Goal: Information Seeking & Learning: Learn about a topic

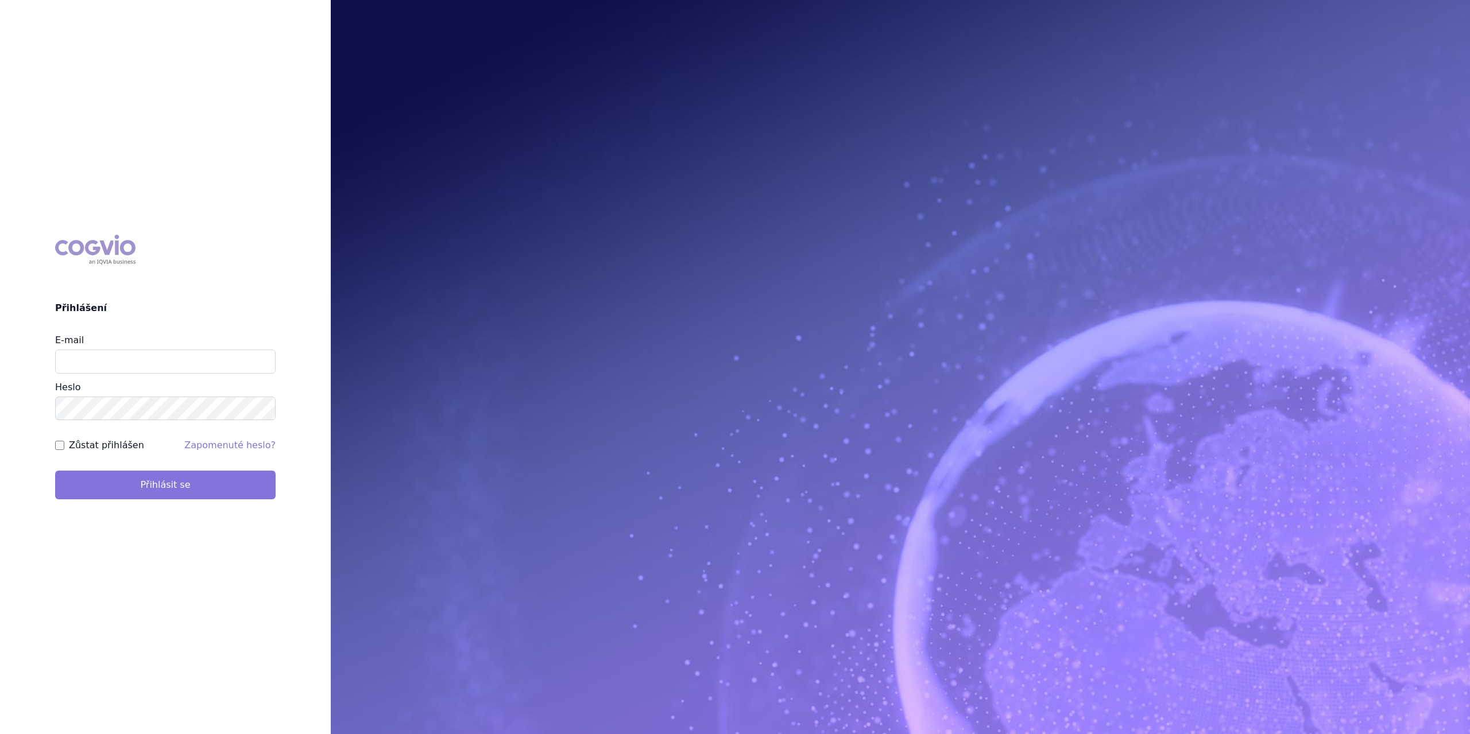
type input "marek.krajcovic@medochemie.com"
click at [153, 485] on button "Přihlásit se" at bounding box center [165, 485] width 220 height 29
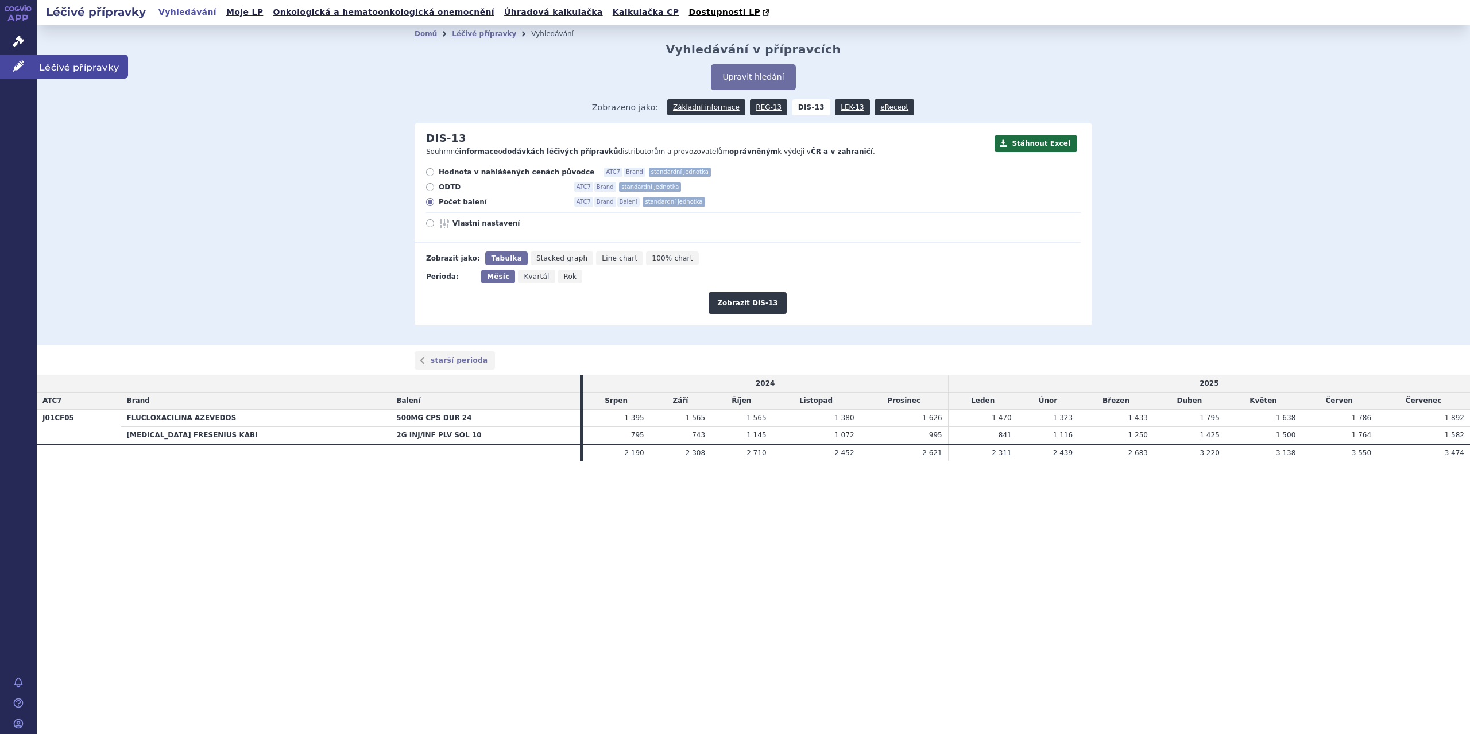
click at [56, 67] on span "Léčivé přípravky" at bounding box center [82, 67] width 91 height 24
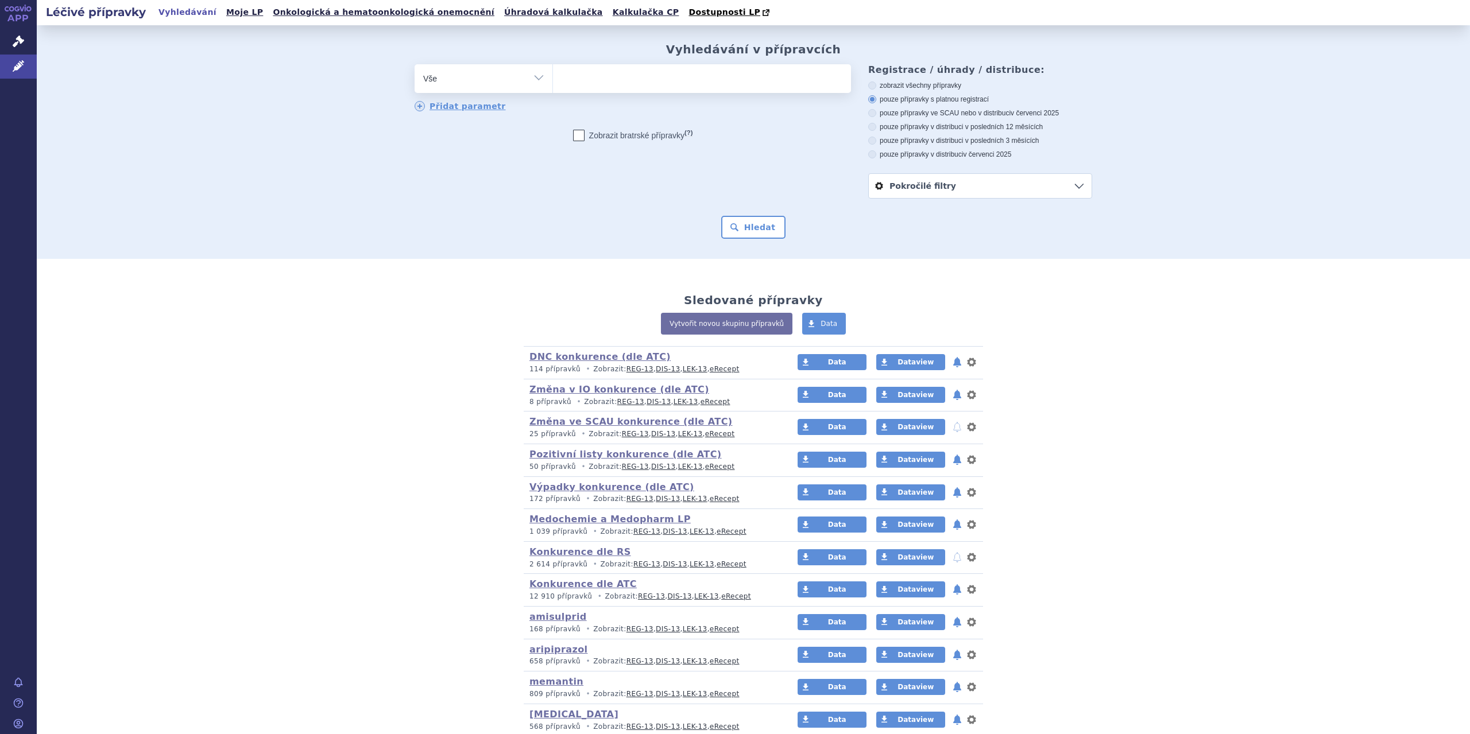
click at [531, 78] on select "Vše Přípravek/SUKL kód MAH VPOIS ATC/Aktivní látka Léková forma Síla" at bounding box center [484, 77] width 138 height 26
select select "filter-atc-group"
click at [415, 65] on select "Vše Přípravek/SUKL kód MAH VPOIS ATC/Aktivní látka Léková forma Síla" at bounding box center [484, 77] width 138 height 26
click at [562, 72] on input "search" at bounding box center [565, 77] width 6 height 14
type input "fingolimod"
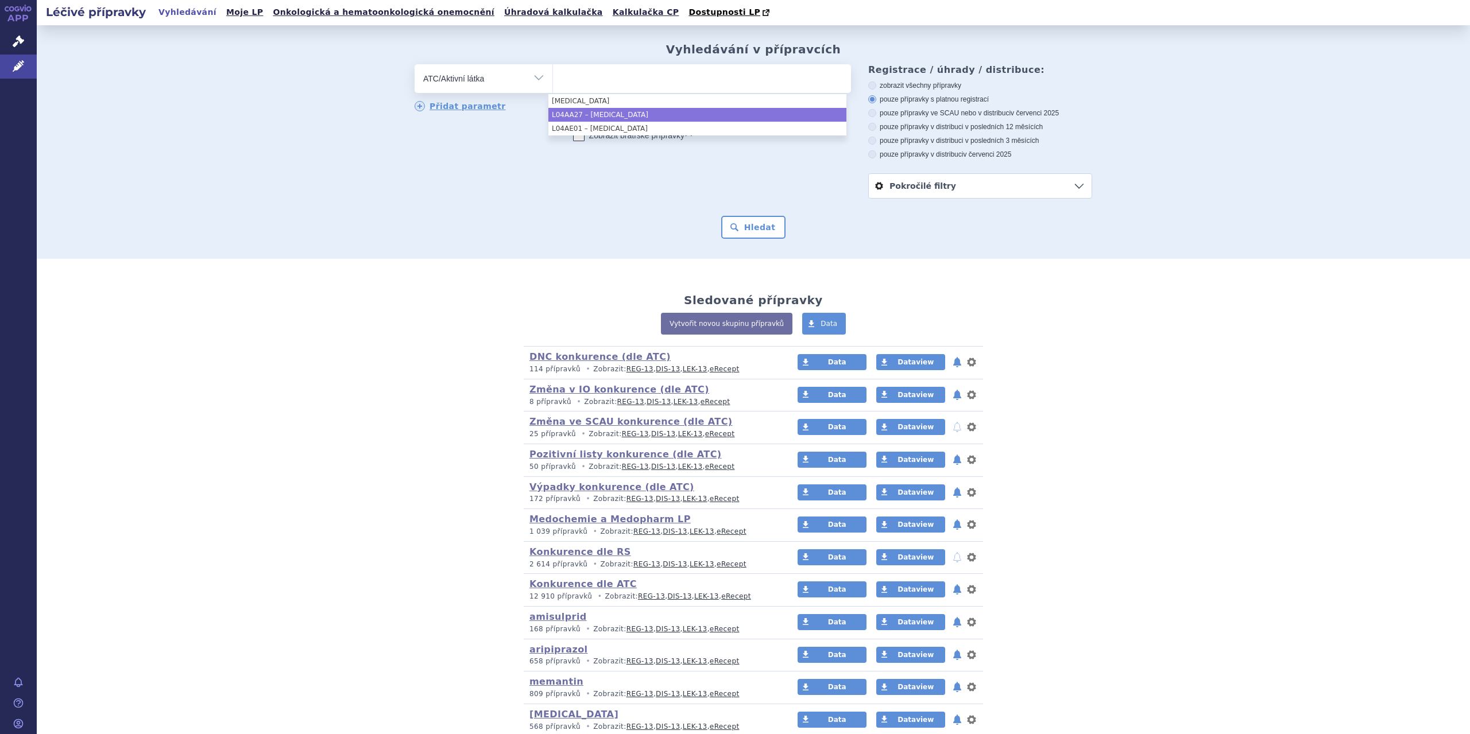
select select "L04AA27"
click at [748, 229] on button "Hledat" at bounding box center [753, 227] width 65 height 23
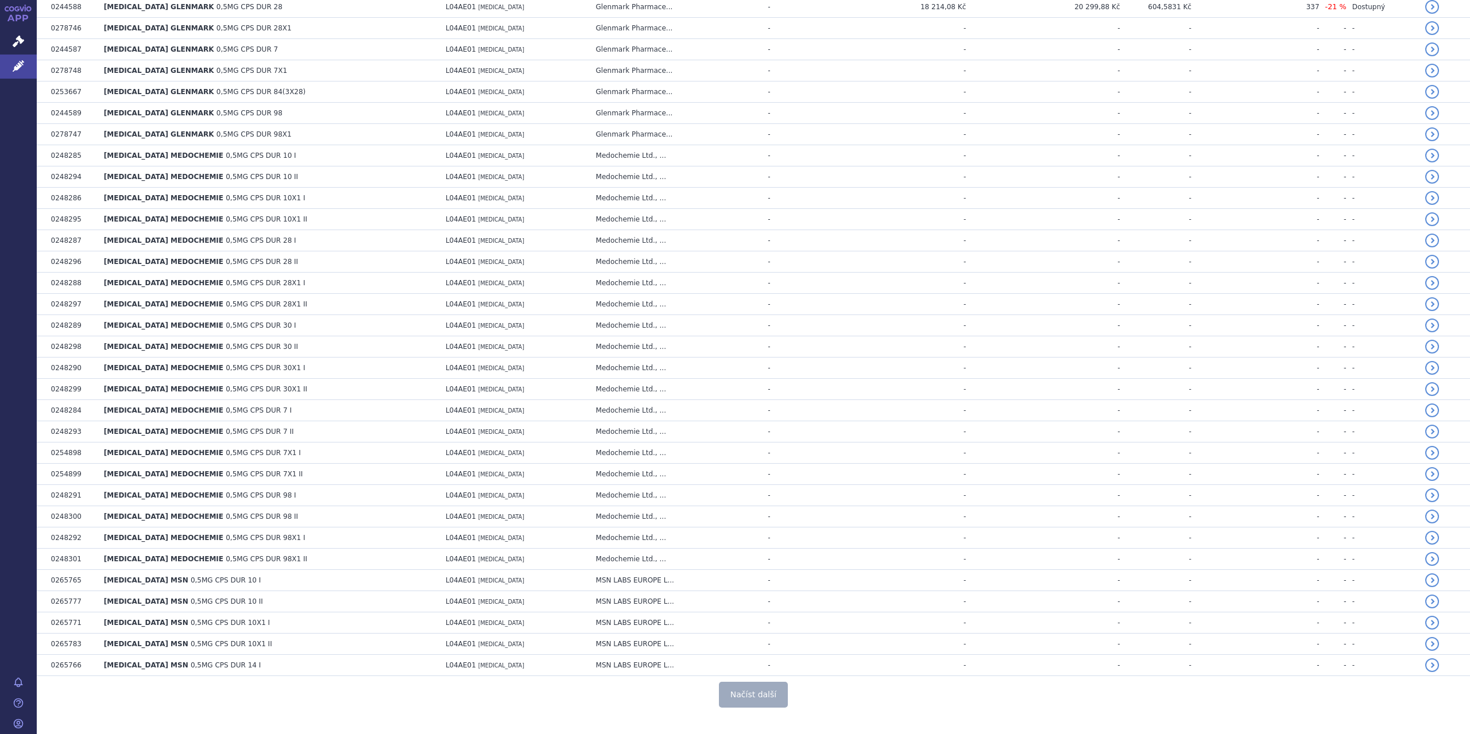
scroll to position [1792, 0]
click at [744, 682] on button "Načíst další" at bounding box center [753, 692] width 69 height 26
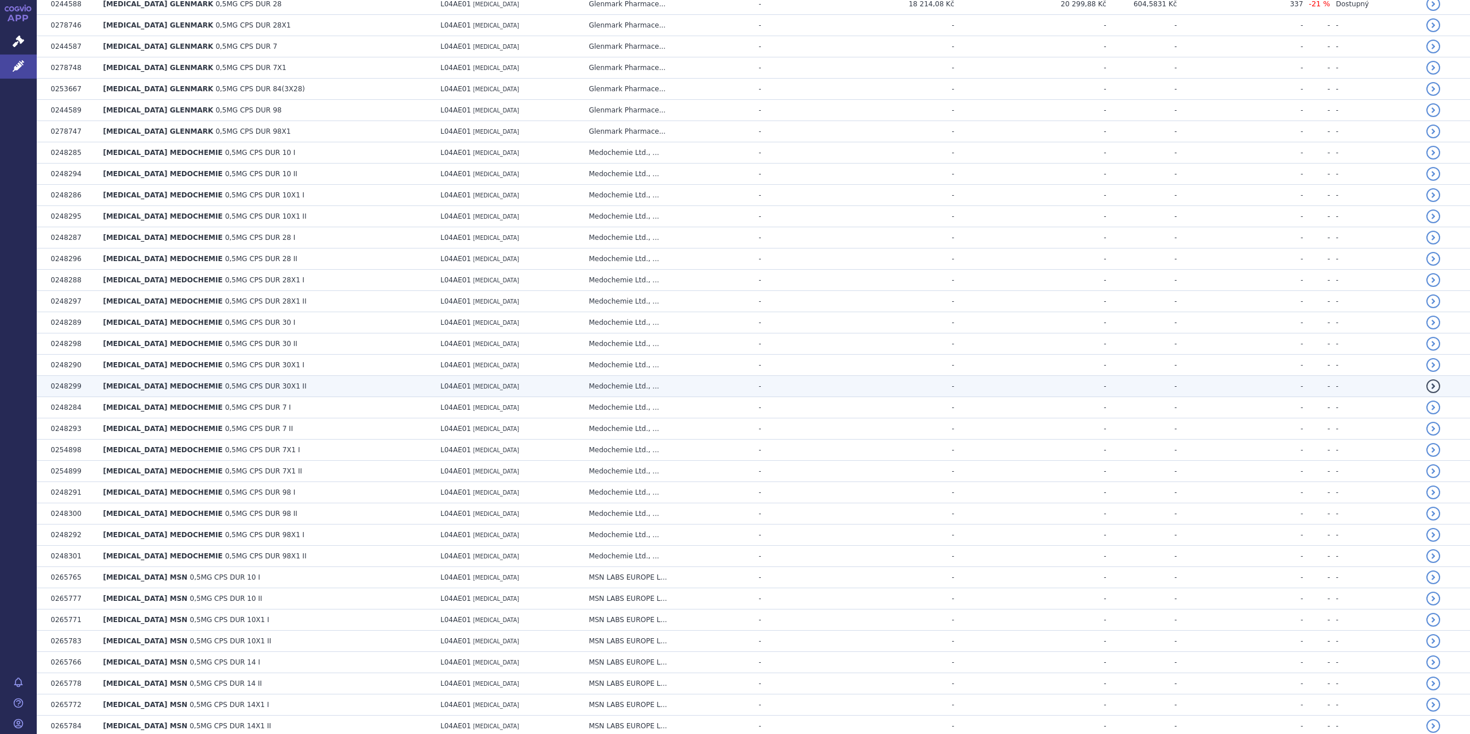
click at [1460, 376] on td "detail" at bounding box center [1445, 386] width 49 height 21
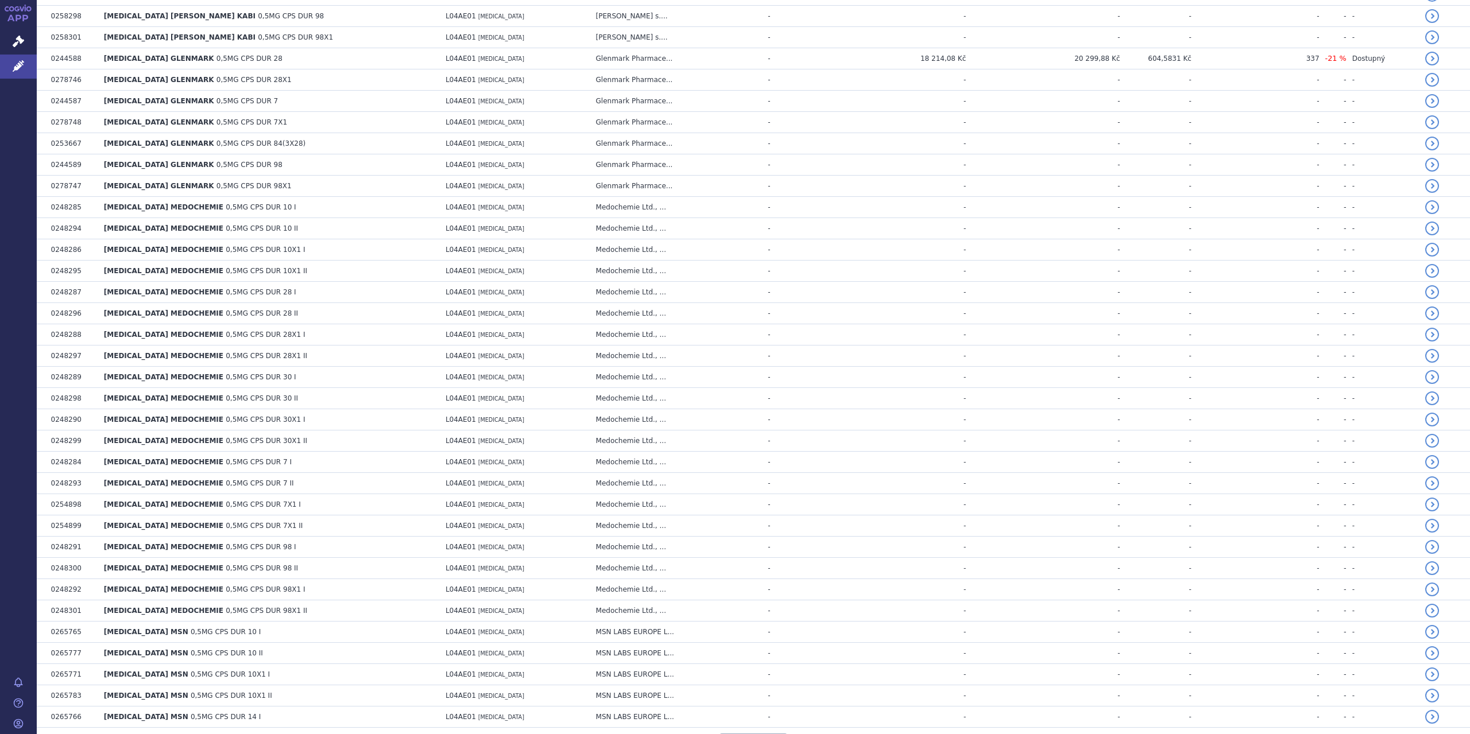
scroll to position [1795, 0]
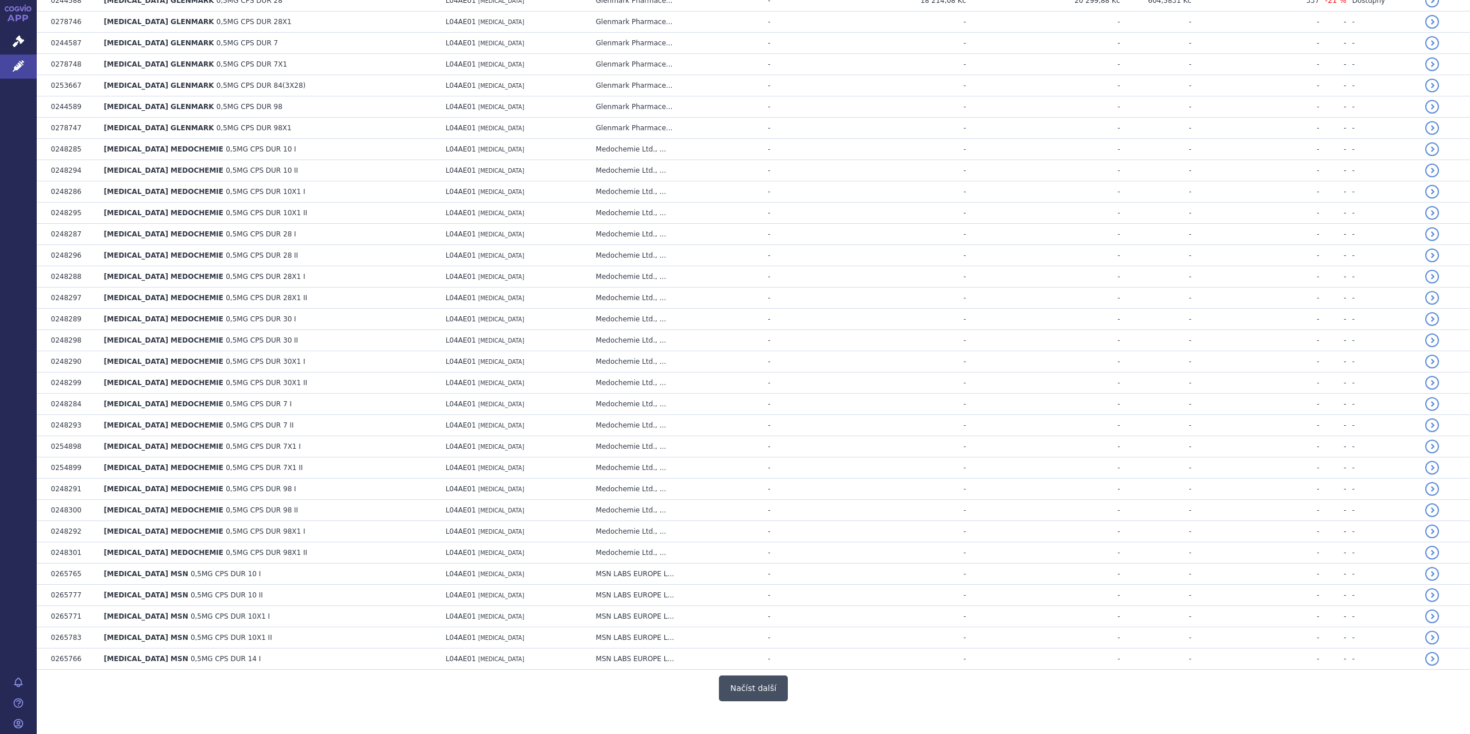
click at [766, 676] on button "Načíst další" at bounding box center [753, 689] width 69 height 26
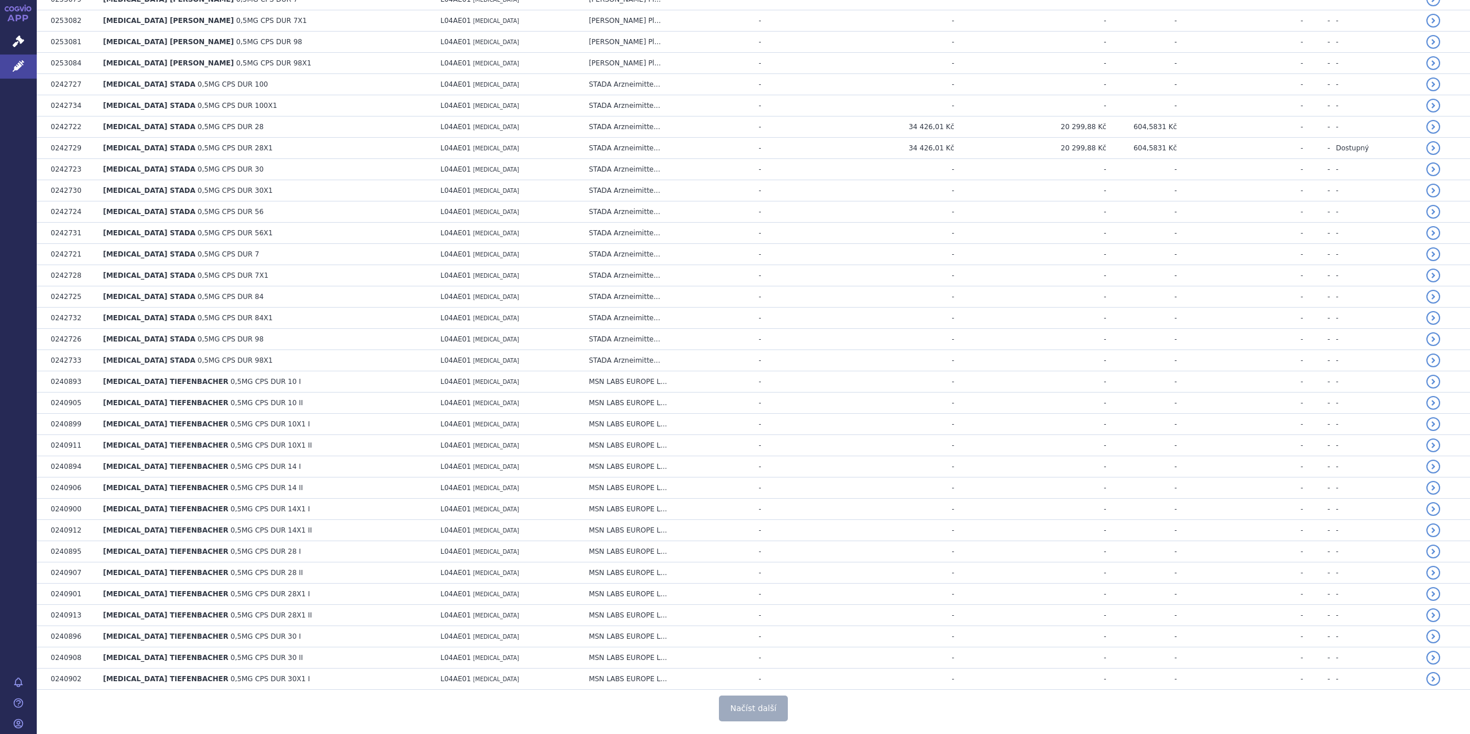
scroll to position [3901, 0]
click at [753, 695] on button "Načíst další" at bounding box center [753, 708] width 69 height 26
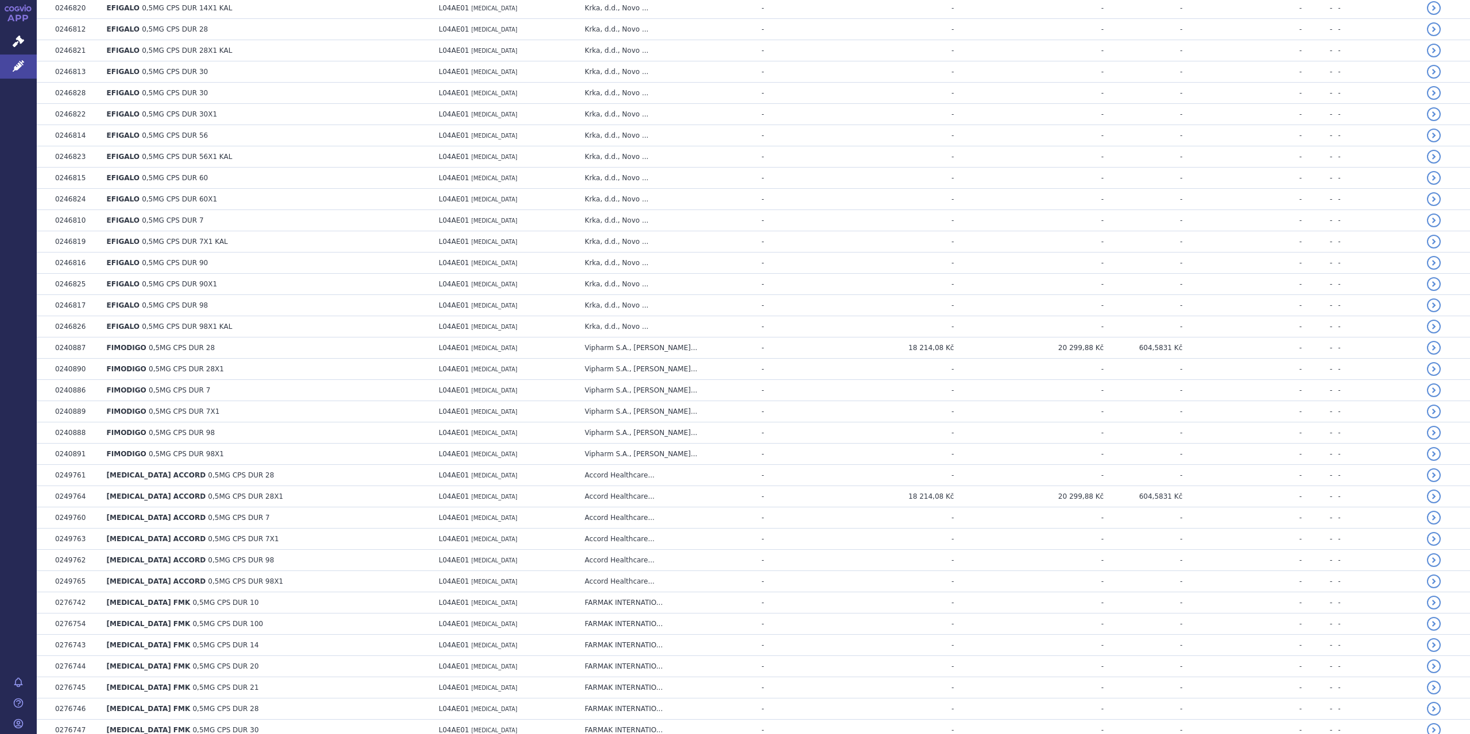
scroll to position [0, 0]
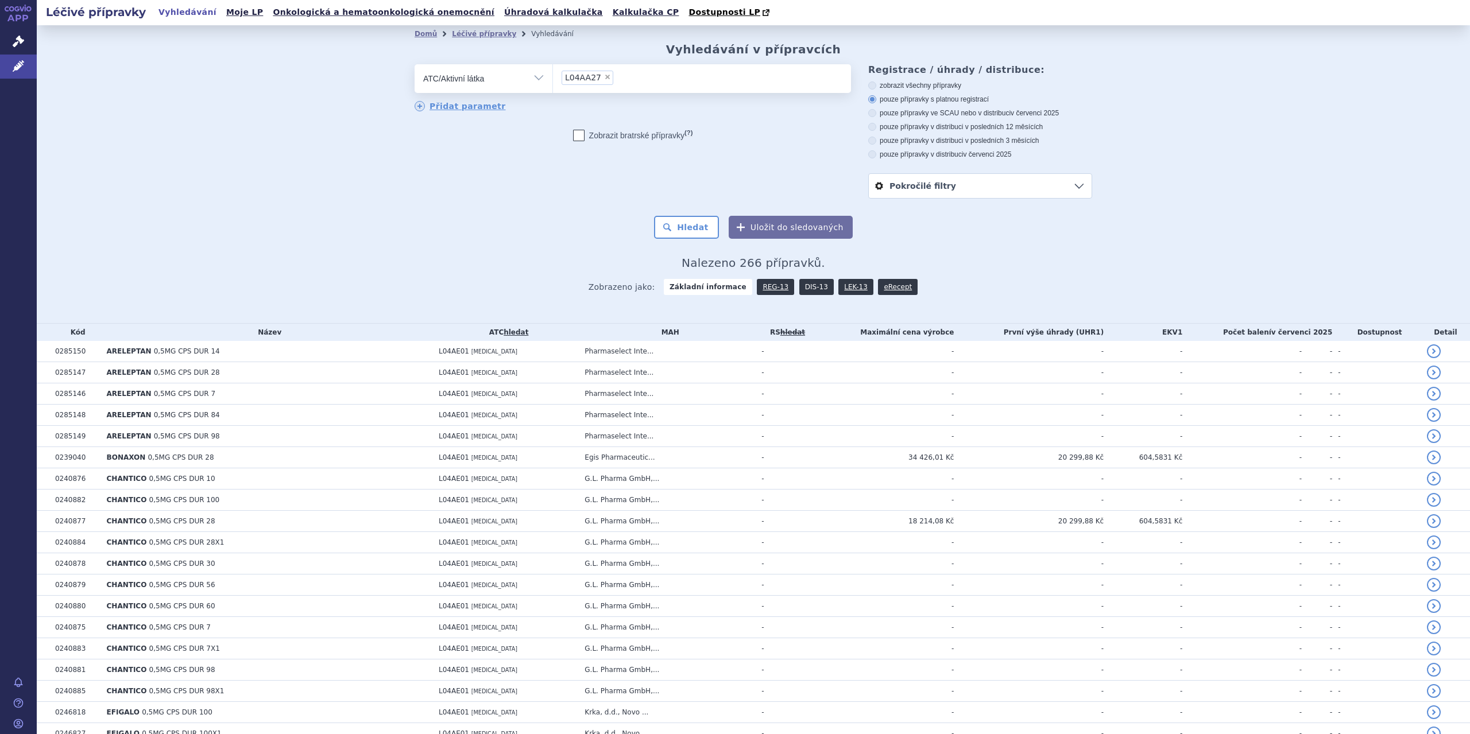
click at [807, 283] on link "DIS-13" at bounding box center [816, 287] width 34 height 16
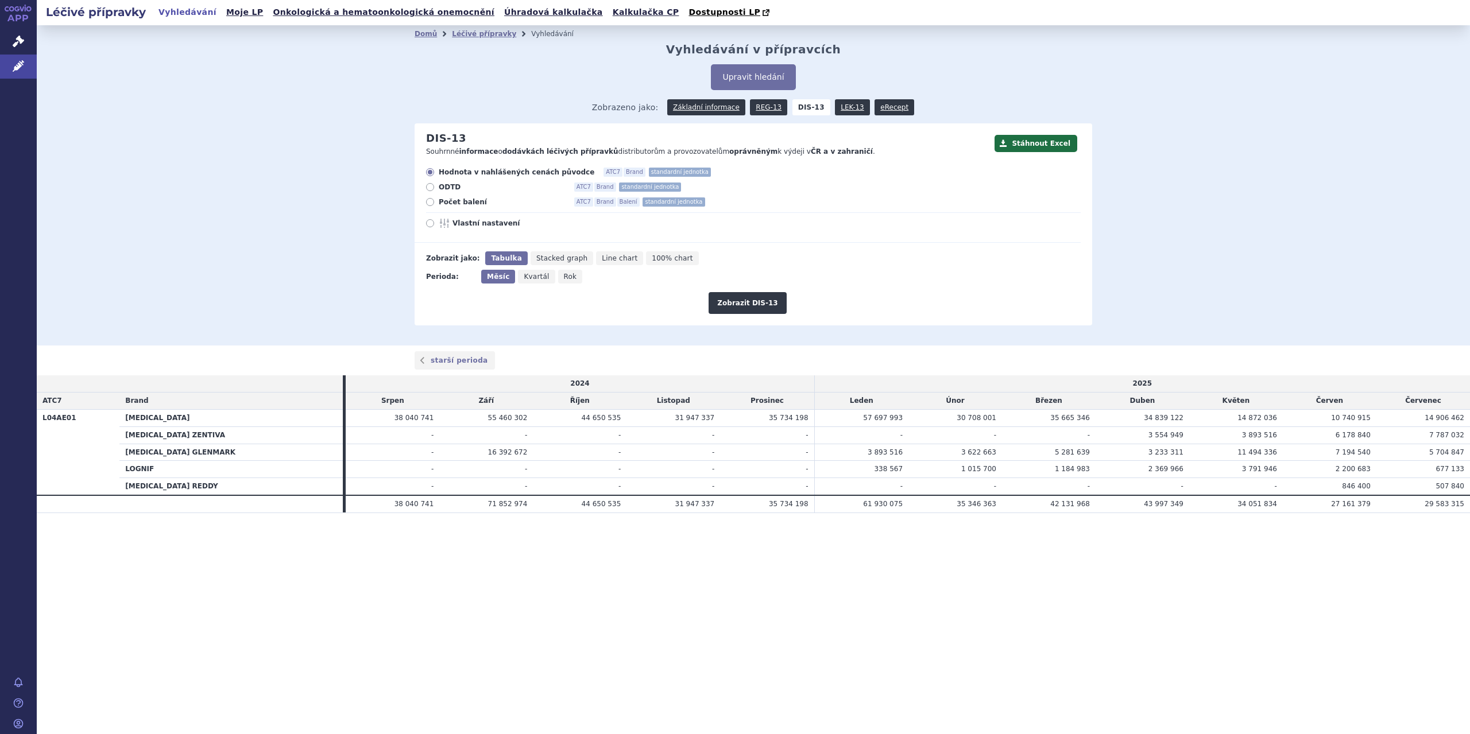
click at [459, 200] on span "Počet balení" at bounding box center [502, 202] width 126 height 9
click at [435, 200] on input "Počet balení ATC7 Brand Balení standardní jednotka" at bounding box center [430, 203] width 7 height 7
radio input "true"
click at [756, 306] on button "Zobrazit DIS-13" at bounding box center [748, 303] width 78 height 22
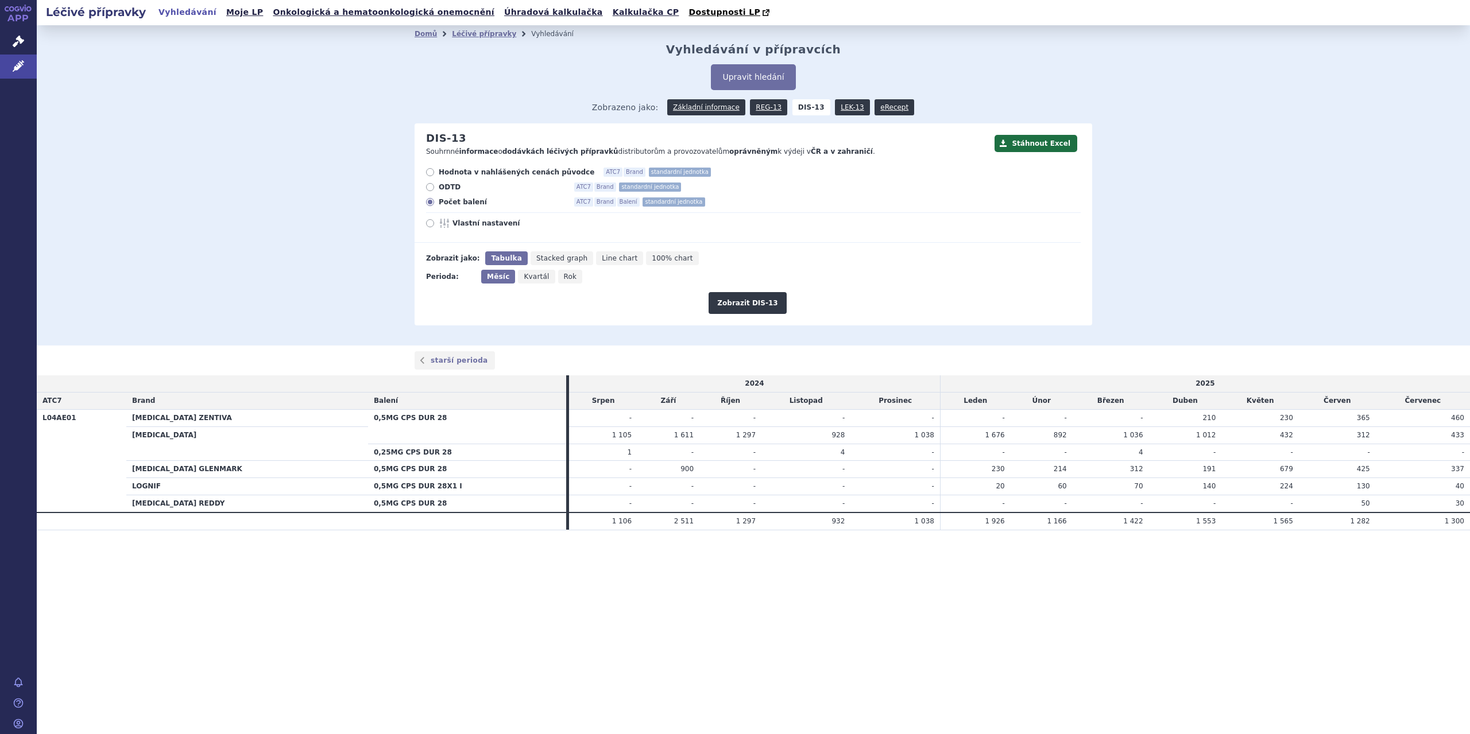
click at [564, 280] on span "Rok" at bounding box center [570, 277] width 13 height 8
click at [563, 277] on input "Rok" at bounding box center [561, 273] width 7 height 7
radio input "true"
click at [733, 299] on button "Zobrazit DIS-13" at bounding box center [748, 303] width 78 height 22
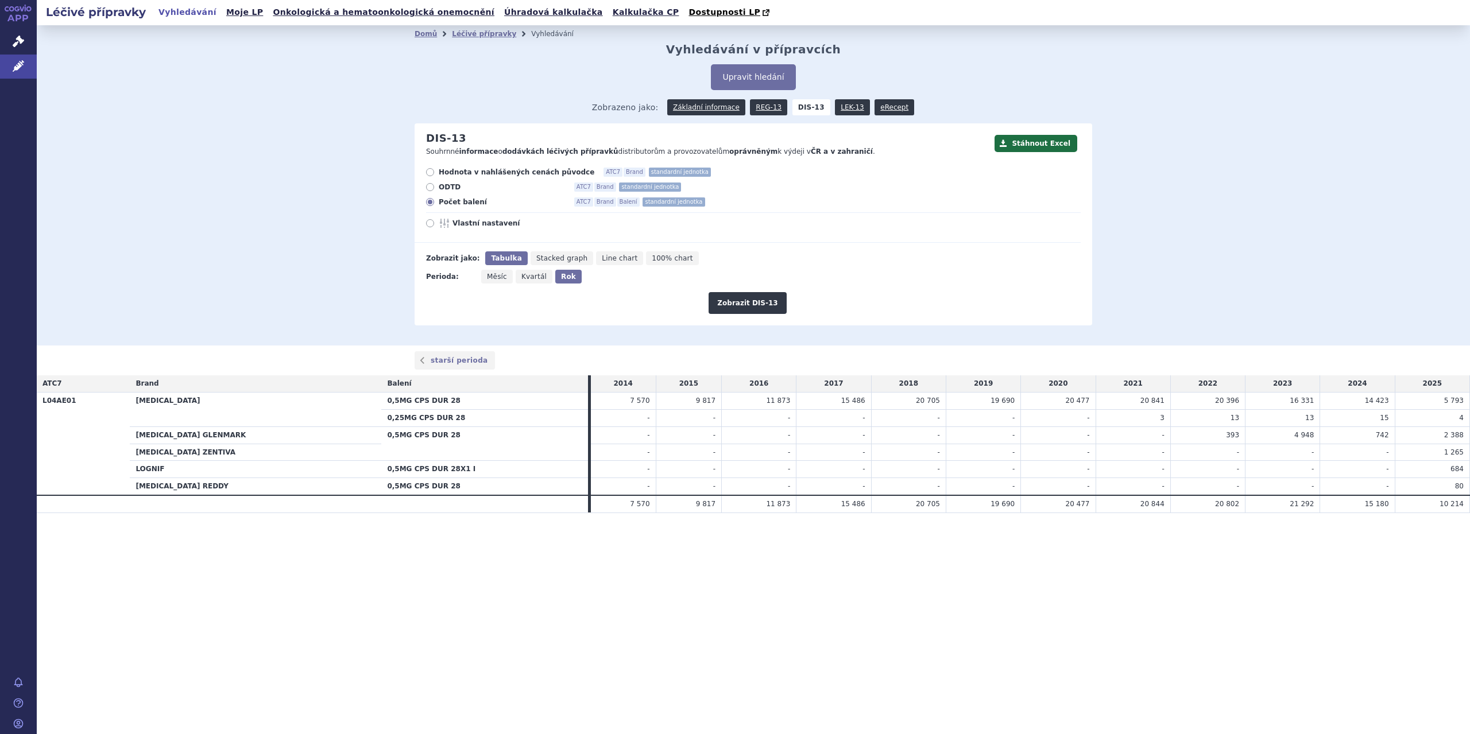
click at [474, 167] on div "Stáhnout Excel DIS-13 Souhrnné informace o dodávkách léčivých přípravků distrib…" at bounding box center [754, 224] width 678 height 202
click at [478, 175] on span "Hodnota v nahlášených cenách původce" at bounding box center [517, 172] width 156 height 9
click at [435, 175] on input "Hodnota v nahlášených cenách původce ATC7 Brand standardní jednotka" at bounding box center [430, 173] width 7 height 7
radio input "true"
click at [753, 300] on button "Zobrazit DIS-13" at bounding box center [748, 303] width 78 height 22
